Goal: Transaction & Acquisition: Obtain resource

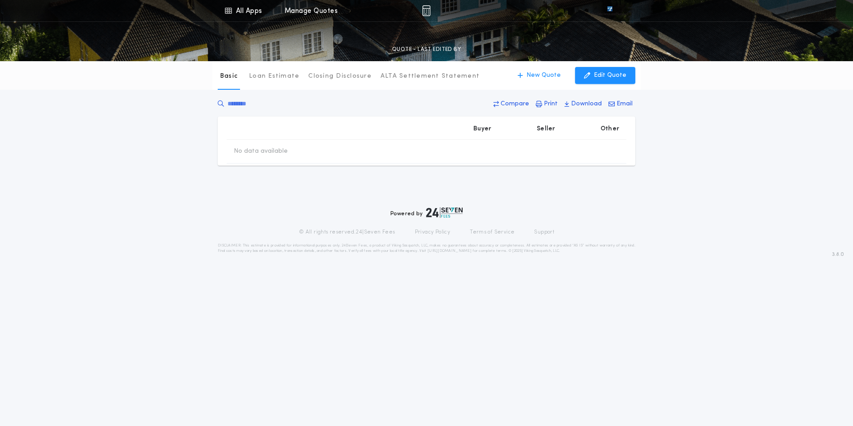
type input "********"
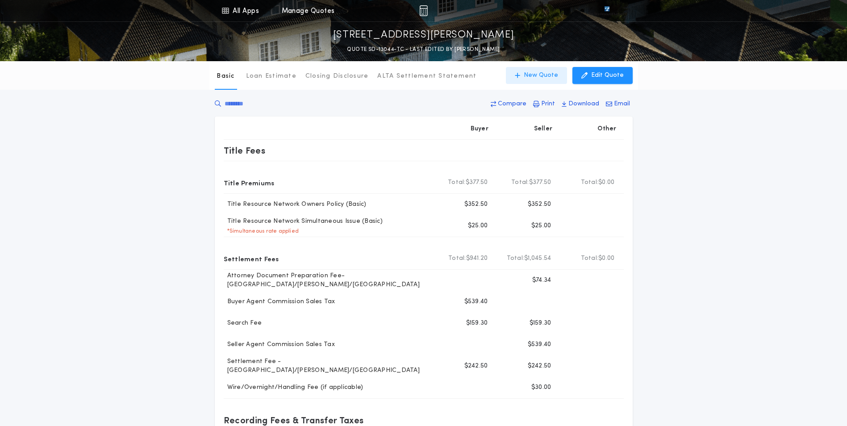
click at [536, 72] on p "New Quote" at bounding box center [541, 75] width 34 height 9
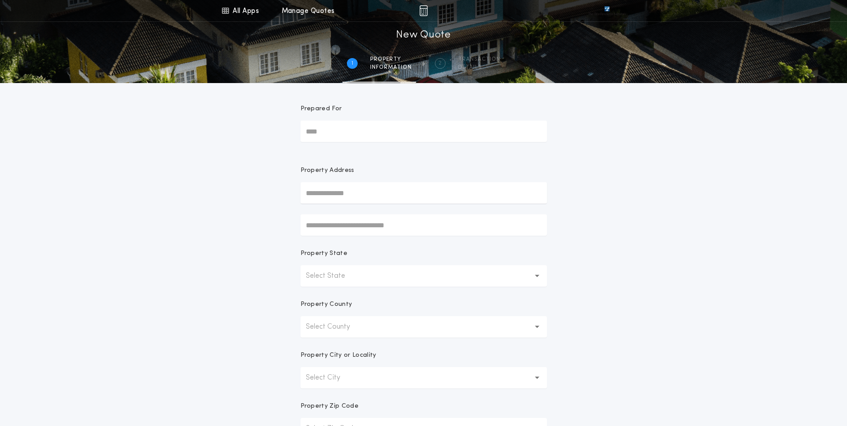
click at [318, 196] on input "text" at bounding box center [423, 192] width 246 height 21
paste input "**********"
type input "**********"
click at [373, 214] on button "[STREET_ADDRESS]" at bounding box center [423, 210] width 246 height 13
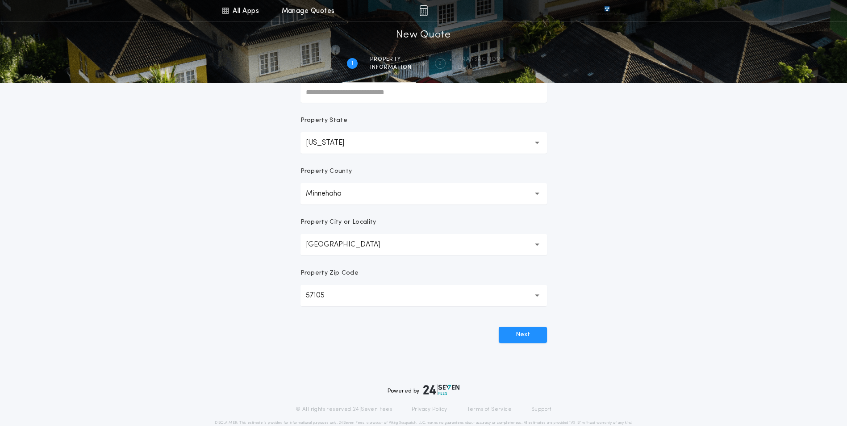
scroll to position [134, 0]
click at [530, 330] on button "Next" at bounding box center [523, 334] width 48 height 16
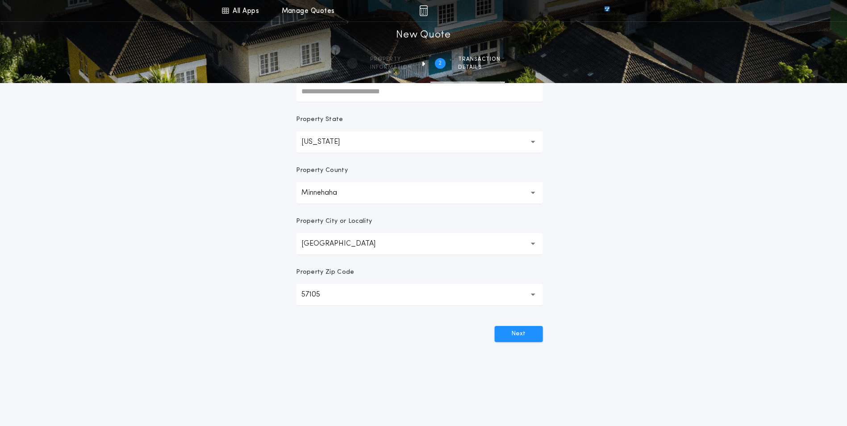
scroll to position [0, 0]
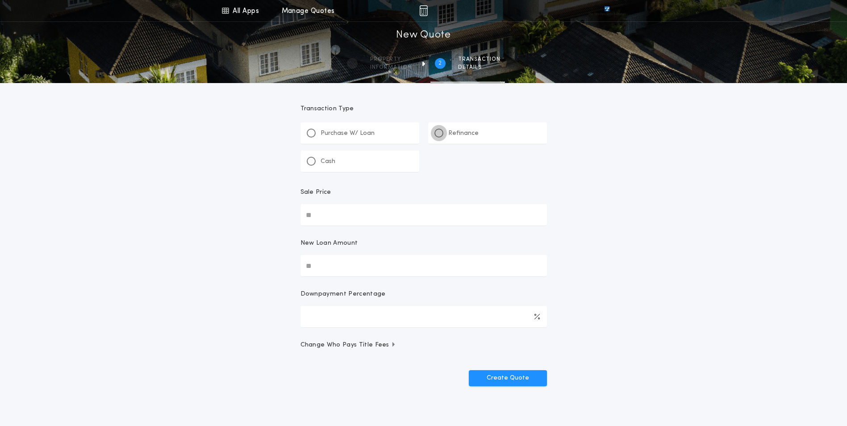
click at [438, 133] on div at bounding box center [439, 133] width 4 height 4
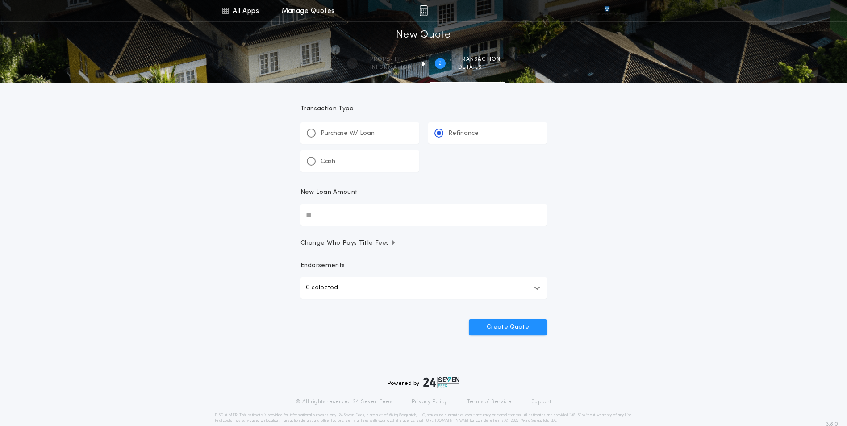
click at [327, 213] on input "New Loan Amount" at bounding box center [423, 214] width 246 height 21
type input "********"
click at [534, 289] on icon "button" at bounding box center [537, 287] width 6 height 7
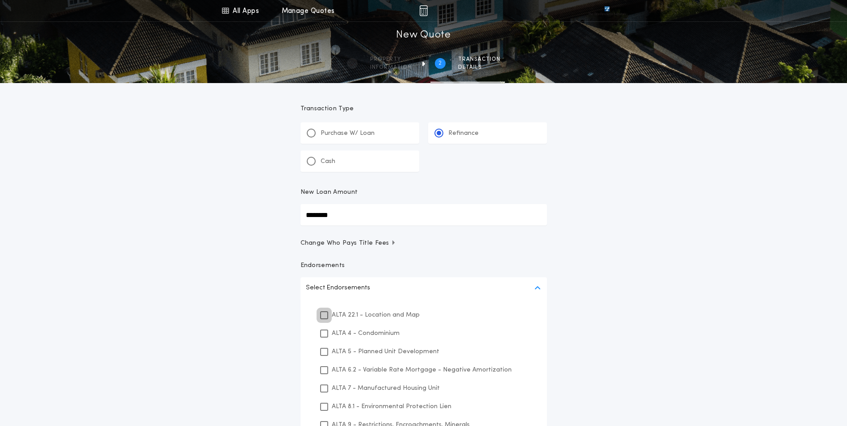
click at [325, 314] on icon at bounding box center [323, 315] width 5 height 6
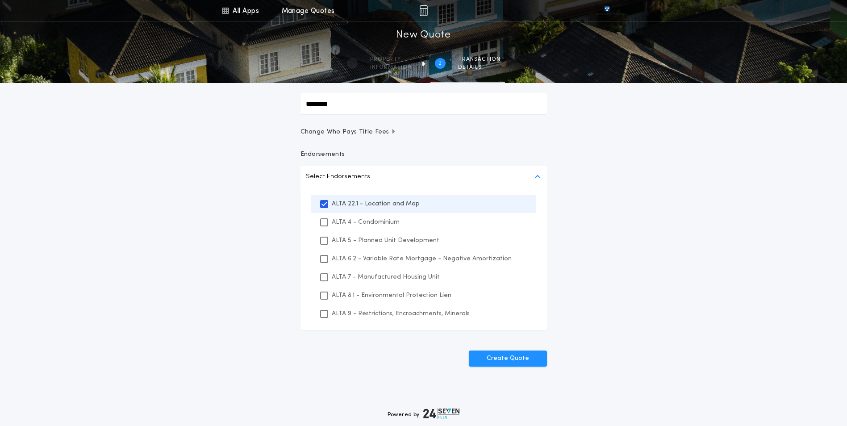
scroll to position [158, 0]
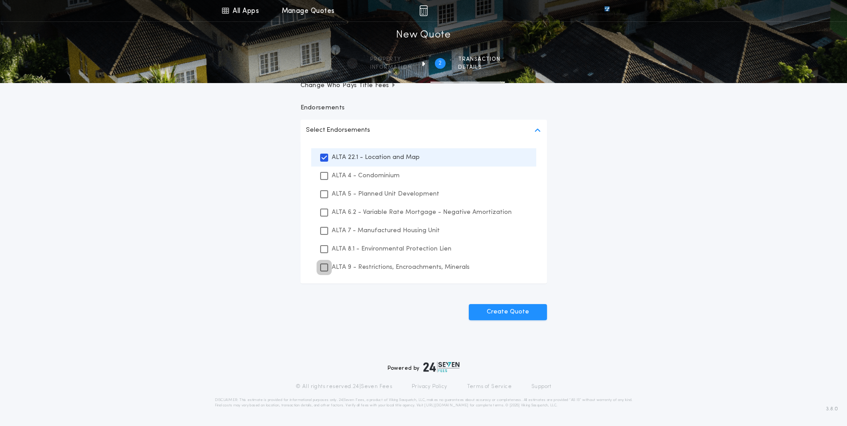
click at [324, 267] on icon at bounding box center [323, 267] width 5 height 6
click at [323, 248] on icon at bounding box center [323, 249] width 5 height 6
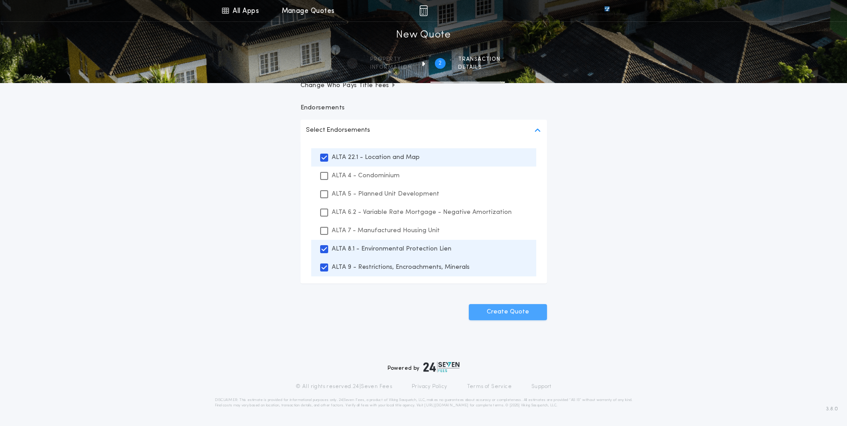
click at [516, 313] on button "Create Quote" at bounding box center [508, 312] width 78 height 16
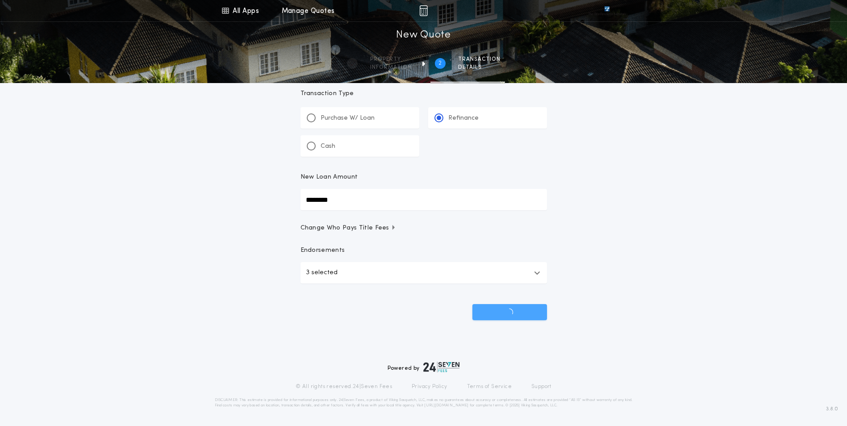
scroll to position [15, 0]
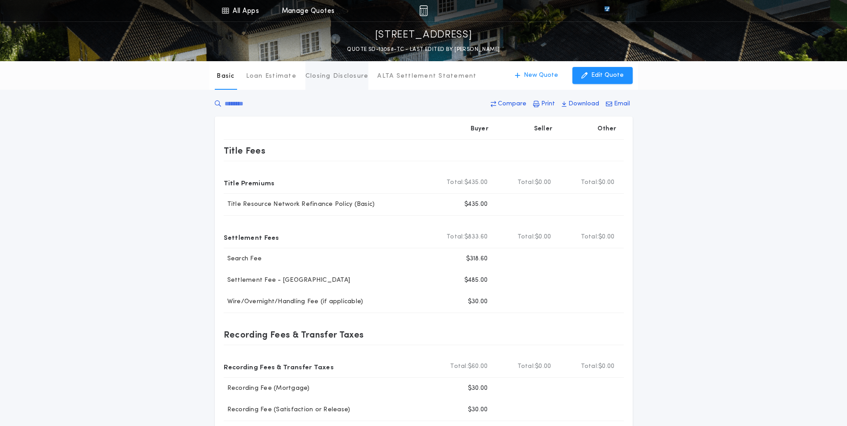
click at [338, 75] on p "Closing Disclosure" at bounding box center [336, 76] width 63 height 9
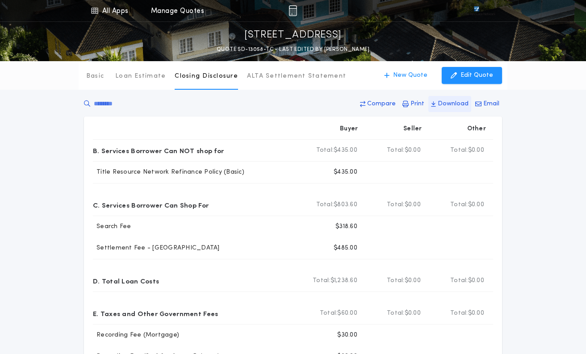
click at [447, 104] on p "Download" at bounding box center [452, 104] width 31 height 9
click at [524, 185] on div "Basic Loan Estimate Closing Disclosure ALTA Settlement Statement Closing Disclo…" at bounding box center [293, 275] width 586 height 428
